Goal: Answer question/provide support

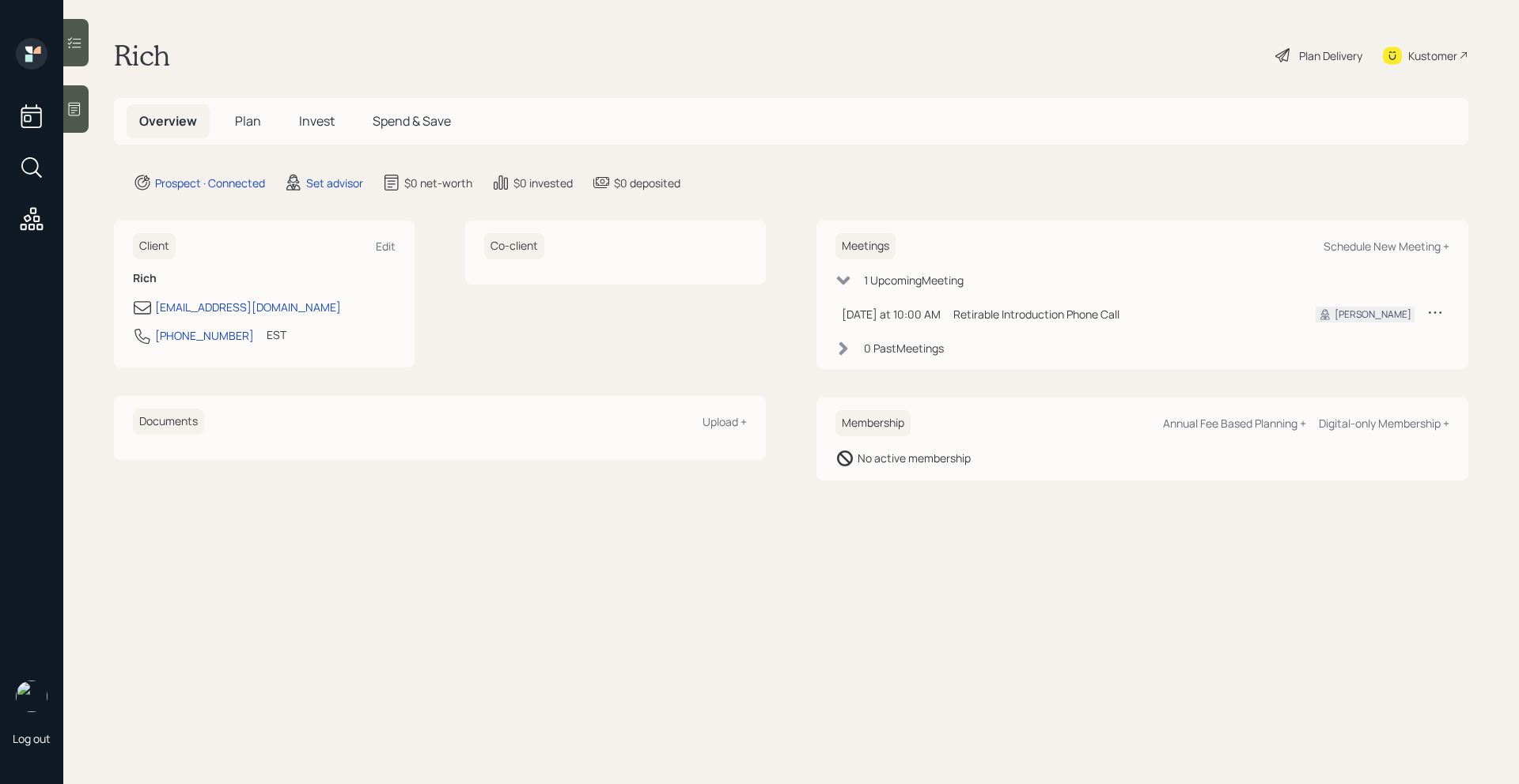
click at [83, 128] on div at bounding box center [75, 109] width 25 height 47
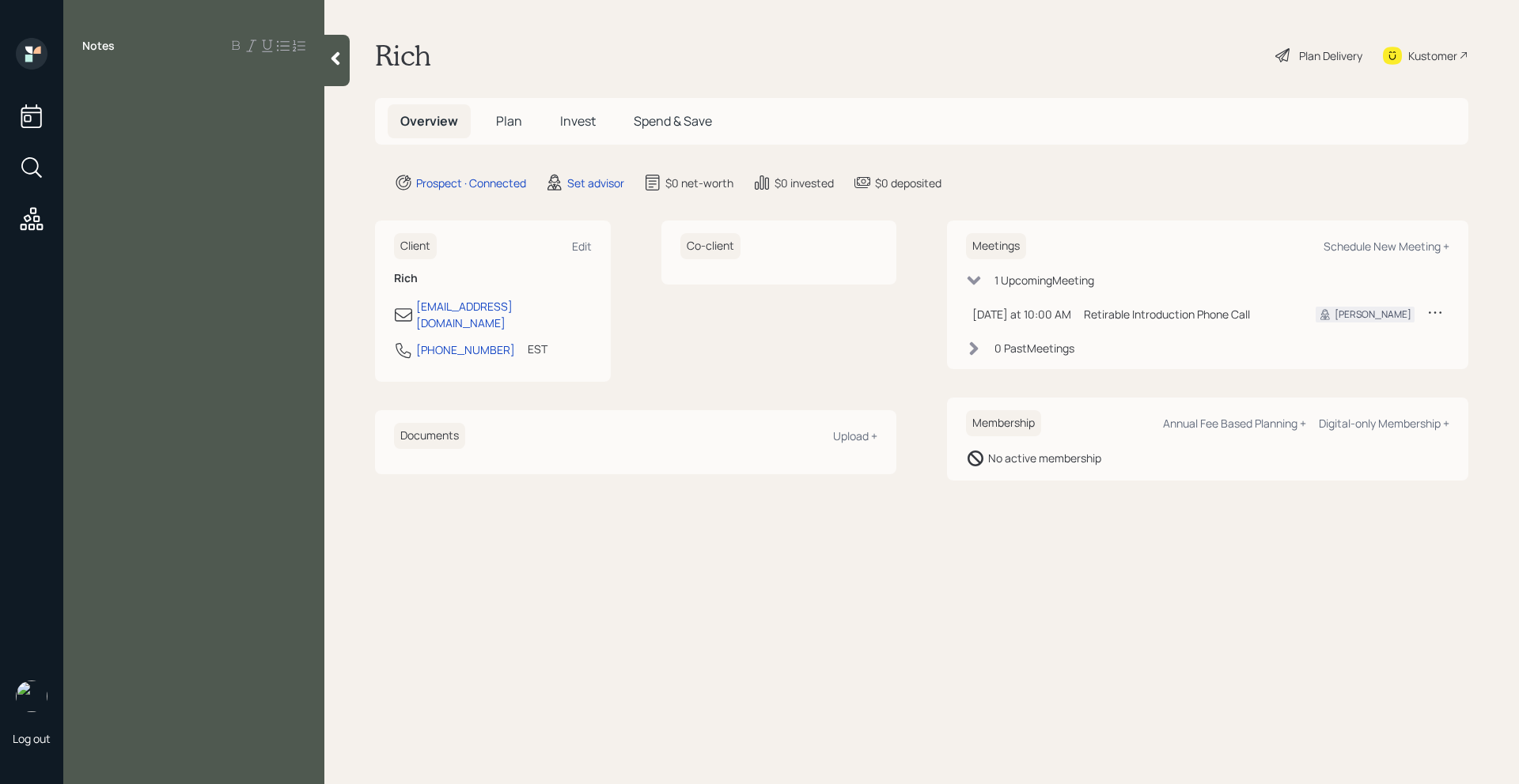
click at [349, 71] on div at bounding box center [337, 60] width 25 height 52
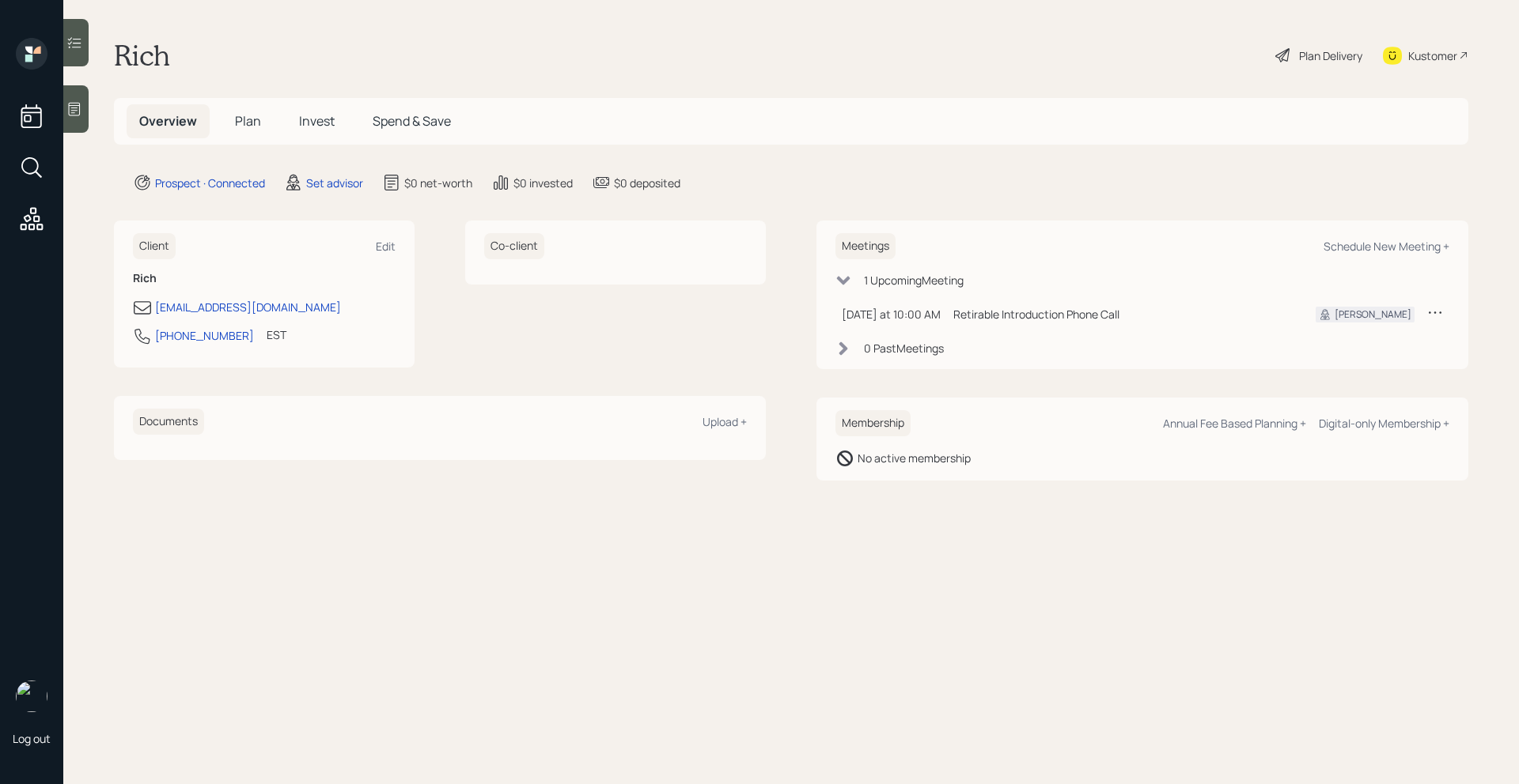
click at [74, 121] on div at bounding box center [75, 109] width 25 height 47
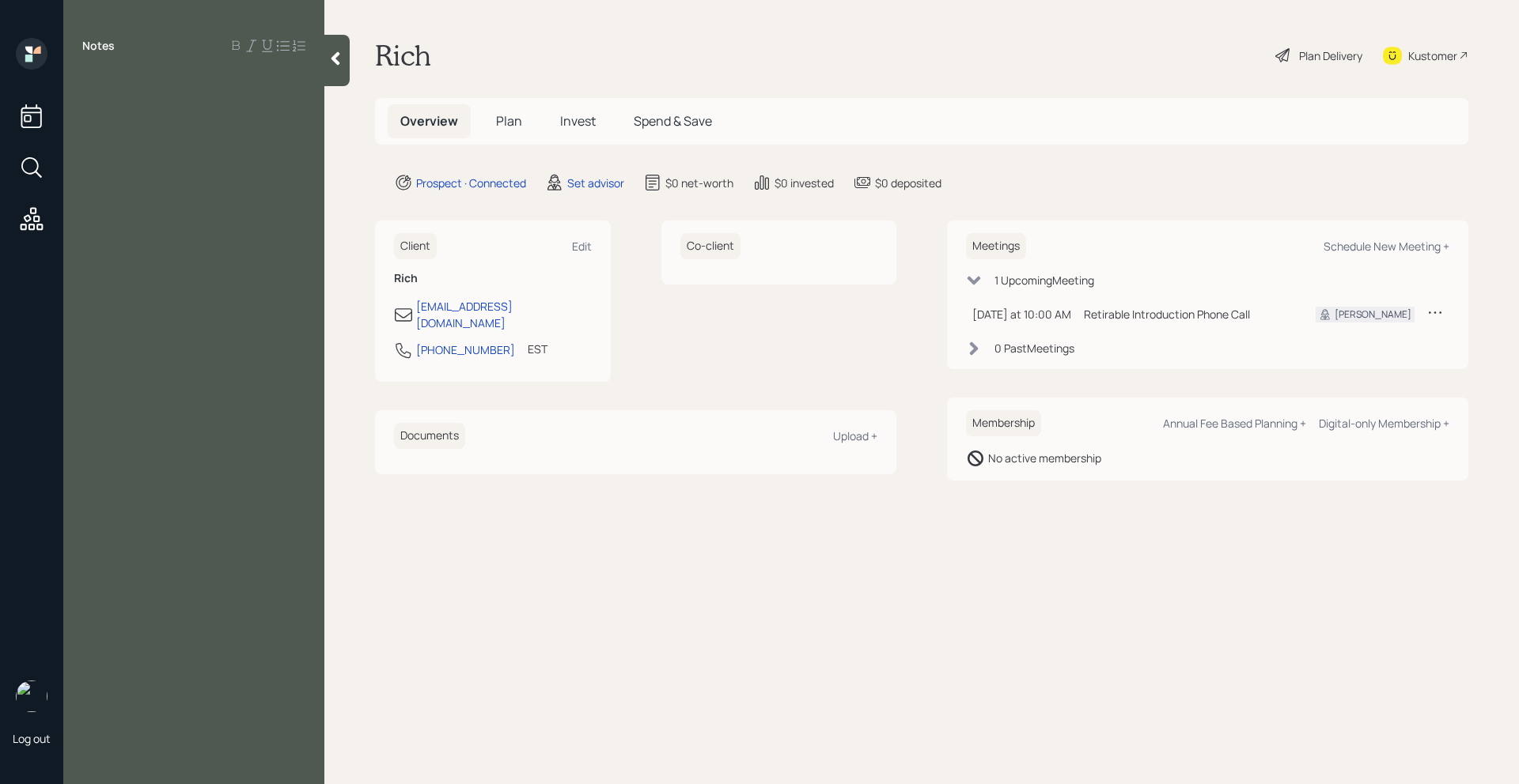
click at [336, 78] on div at bounding box center [337, 60] width 25 height 52
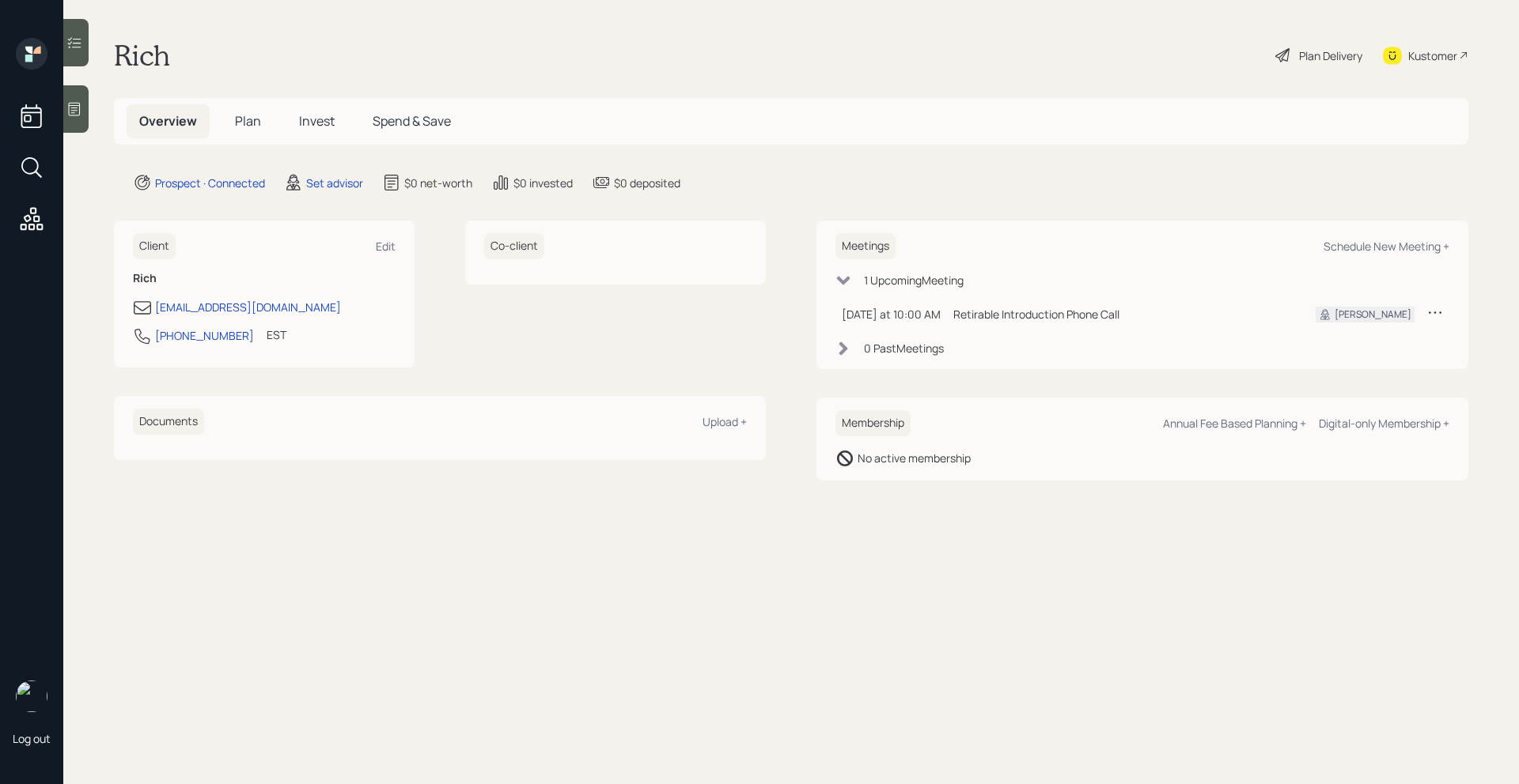
click at [83, 108] on div at bounding box center [75, 109] width 25 height 47
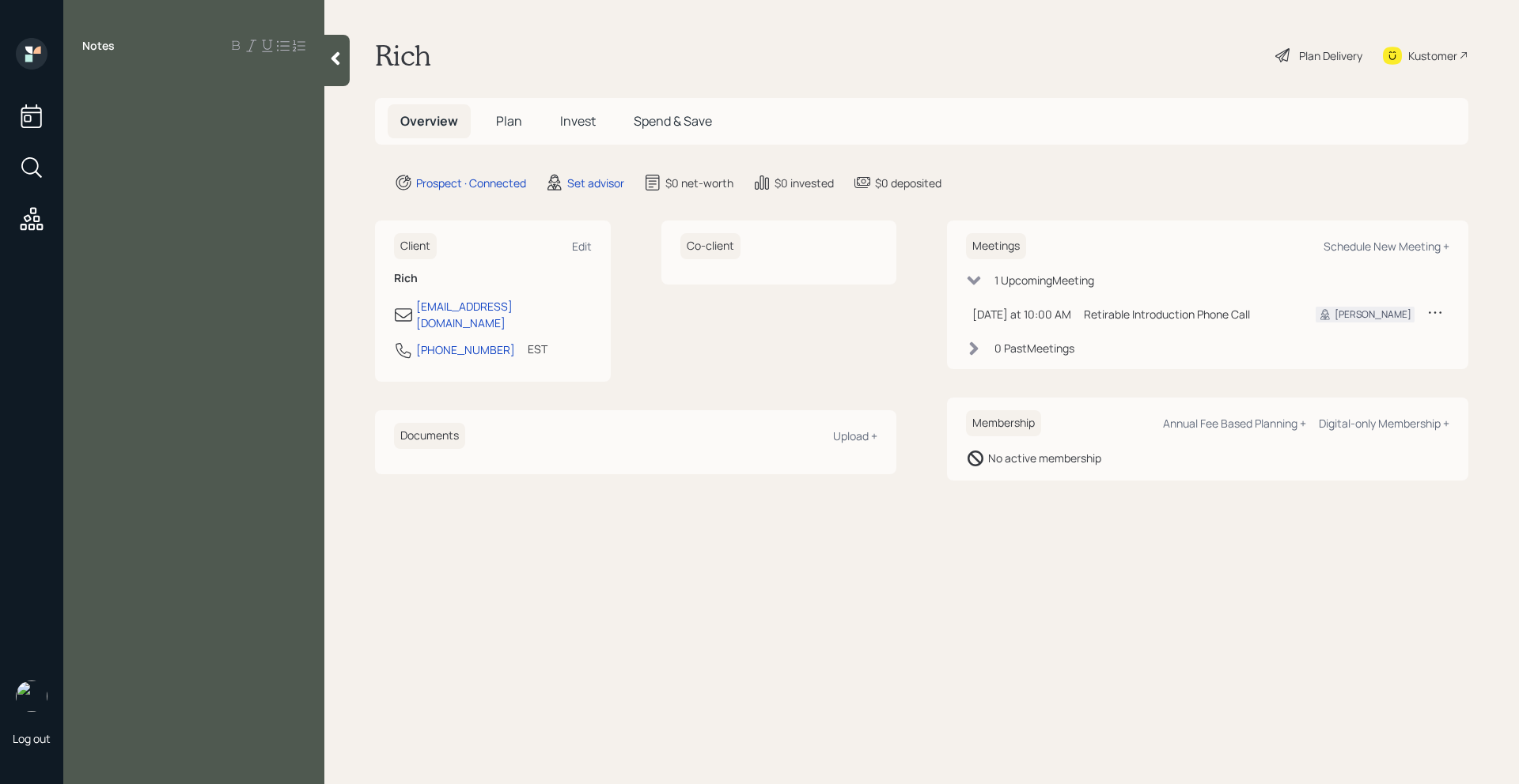
click at [333, 90] on main "Rich Plan Delivery Kustomer Overview Plan Invest Spend & Save Prospect · Connec…" at bounding box center [922, 392] width 1195 height 784
click at [331, 63] on icon at bounding box center [336, 59] width 16 height 16
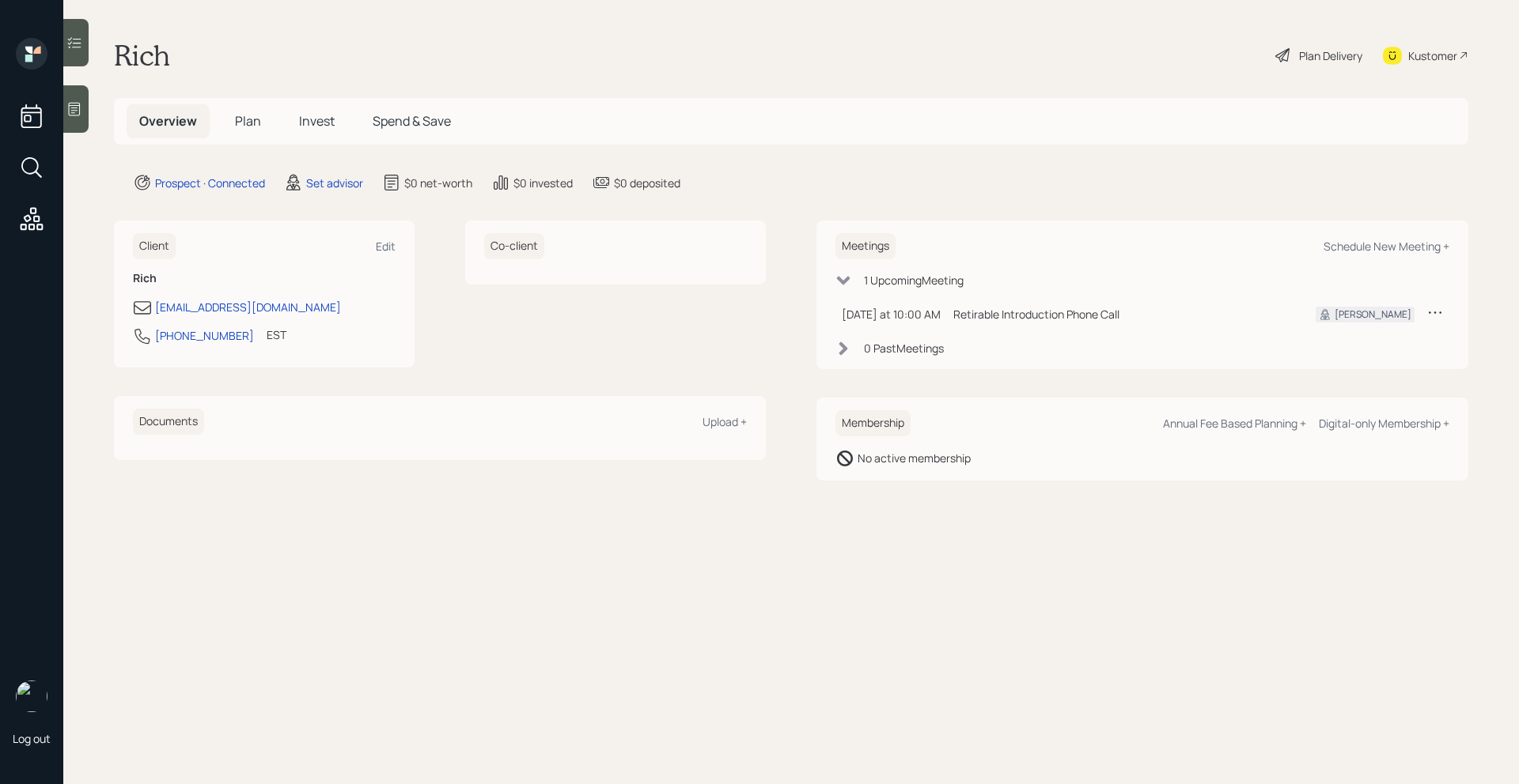
click at [1432, 63] on div "Kustomer" at bounding box center [1432, 55] width 49 height 17
click at [81, 115] on icon at bounding box center [74, 109] width 16 height 16
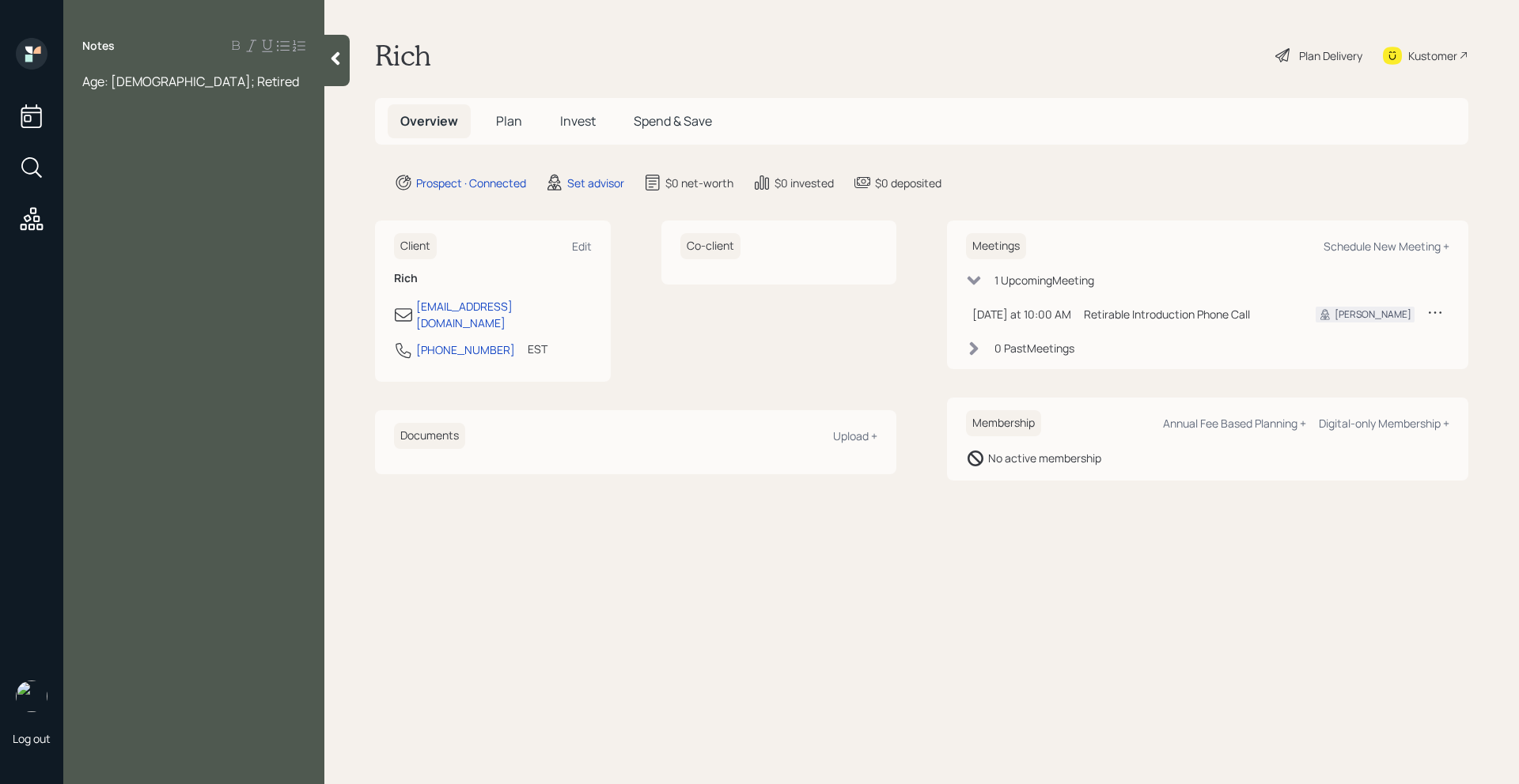
click at [143, 99] on div at bounding box center [193, 99] width 223 height 17
click at [136, 80] on span "Age: [DEMOGRAPHIC_DATA]; Retired" at bounding box center [191, 81] width 217 height 17
click at [245, 73] on div "Age: [DEMOGRAPHIC_DATA]; Married; Retired" at bounding box center [193, 90] width 223 height 35
click at [330, 65] on icon at bounding box center [336, 59] width 16 height 16
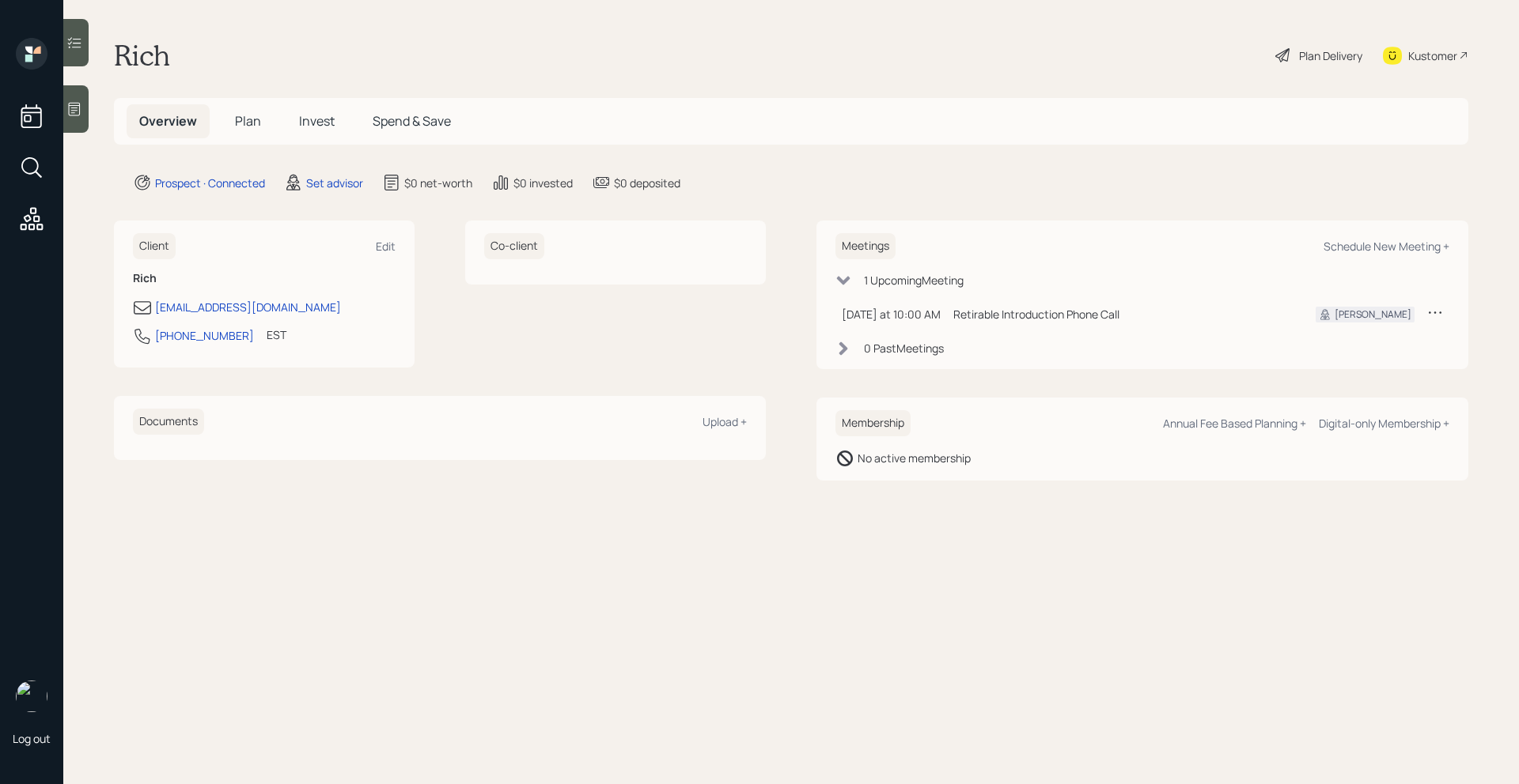
click at [73, 131] on div at bounding box center [75, 109] width 25 height 47
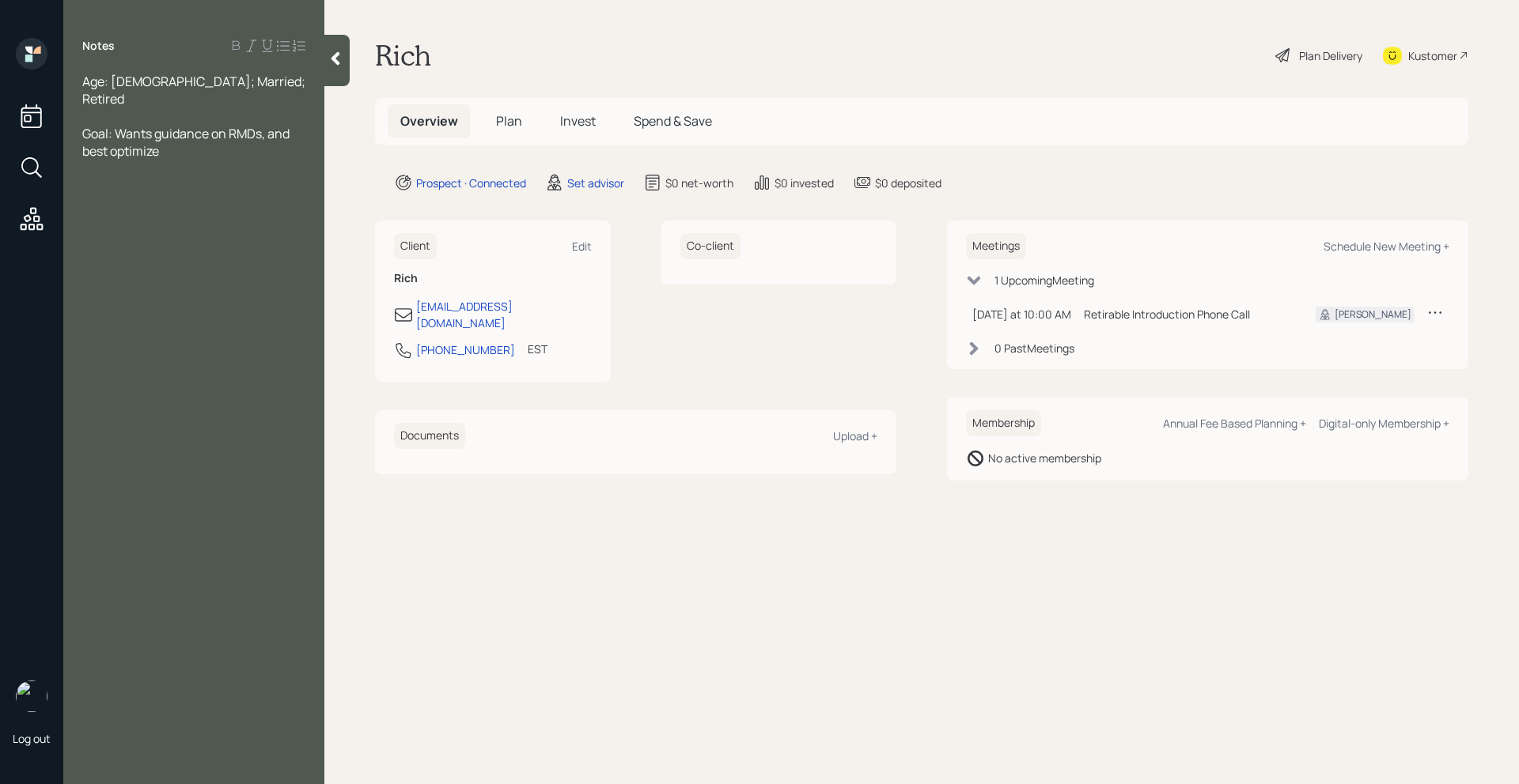
click at [322, 45] on div "Notes" at bounding box center [193, 45] width 261 height 16
click at [350, 54] on div at bounding box center [337, 60] width 25 height 52
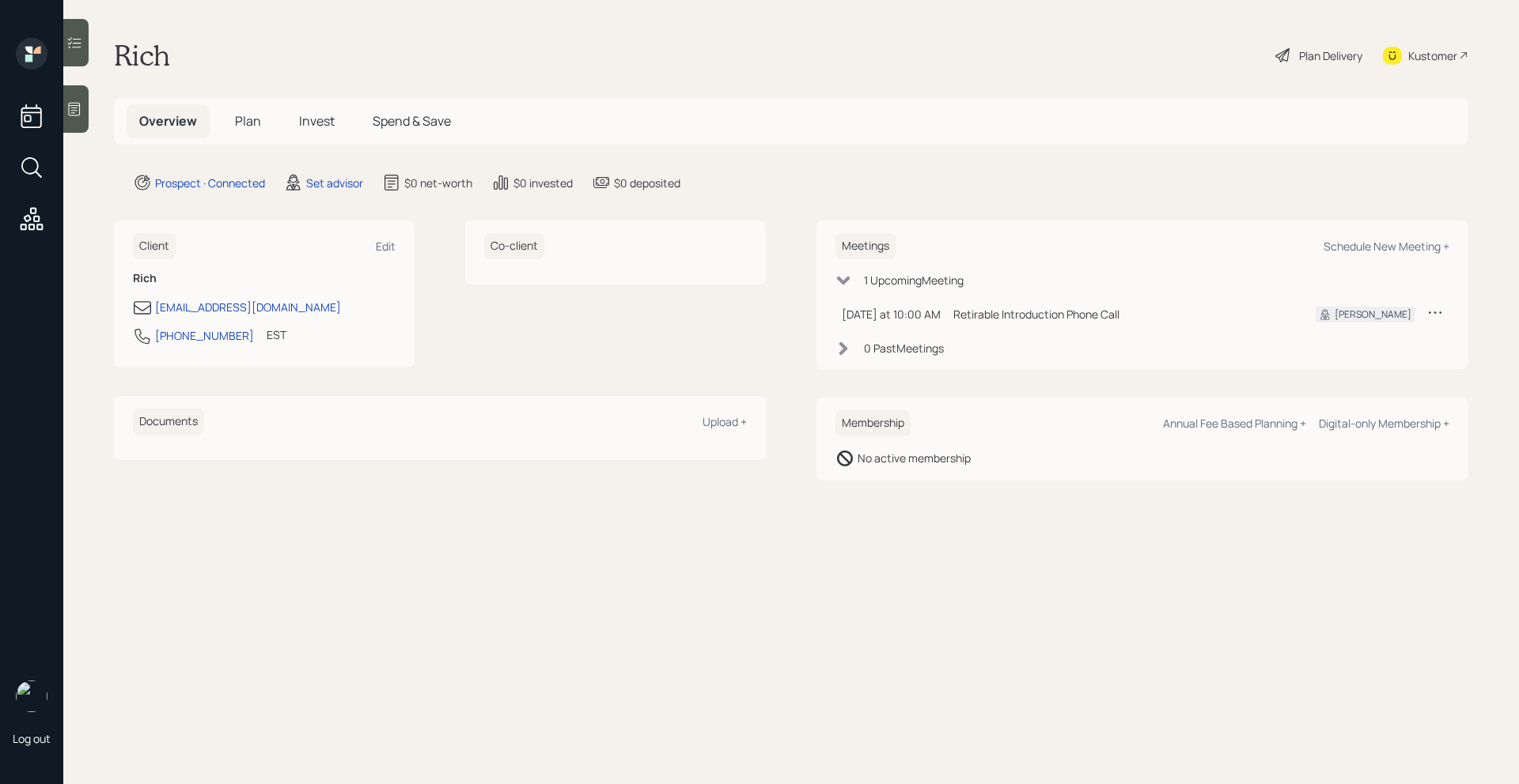
click at [81, 109] on icon at bounding box center [74, 109] width 16 height 16
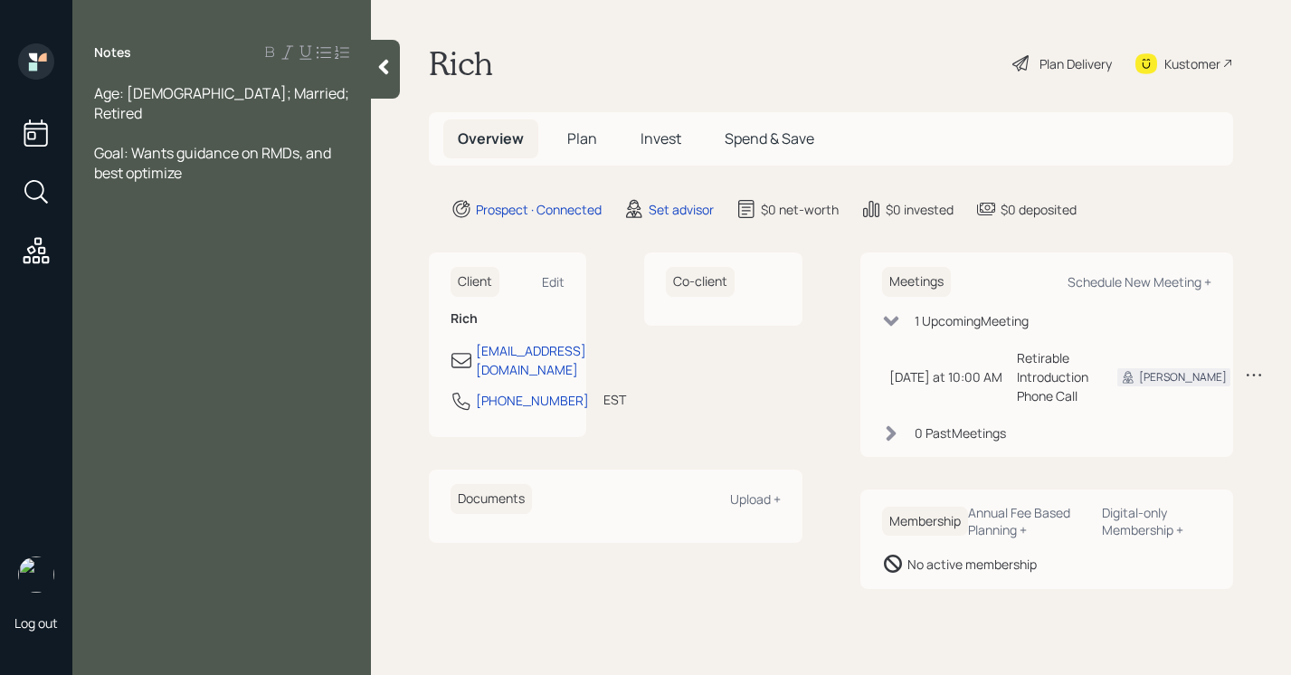
click at [211, 151] on div "Goal: Wants guidance on RMDs, and best optimize" at bounding box center [221, 163] width 255 height 40
click at [385, 76] on div at bounding box center [385, 69] width 29 height 59
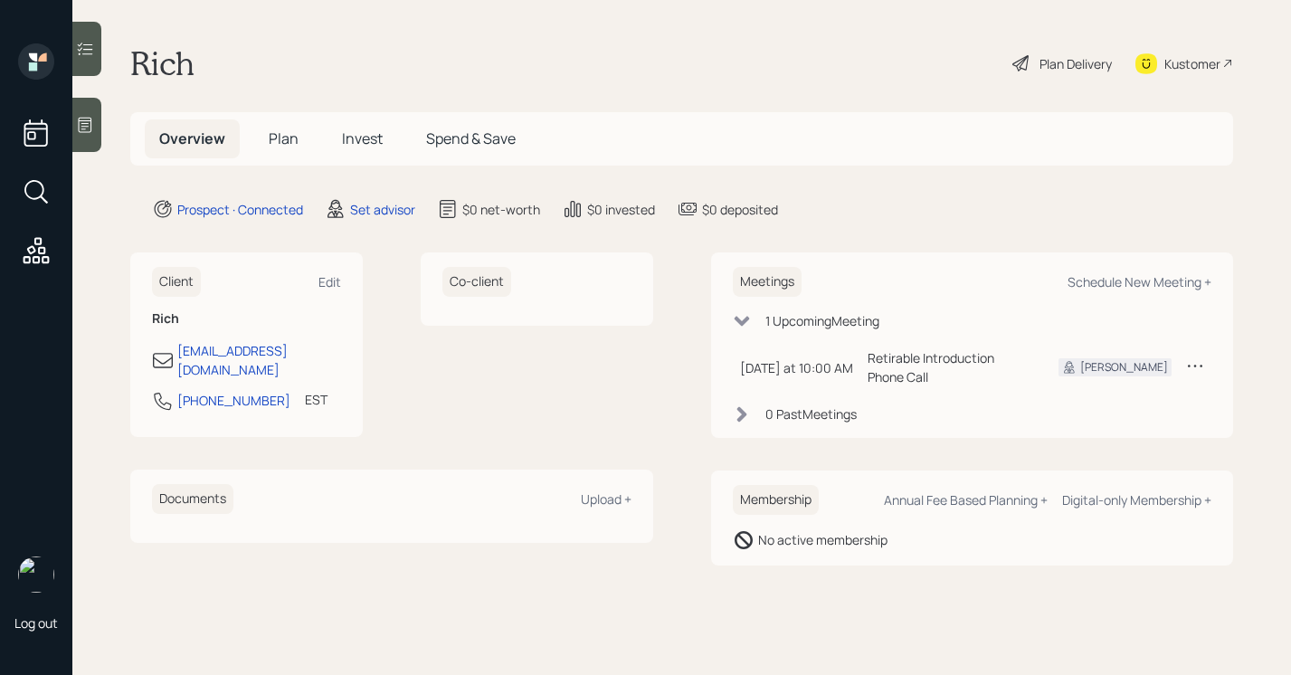
click at [1214, 66] on div "Kustomer" at bounding box center [1192, 63] width 56 height 19
